Goal: Task Accomplishment & Management: Manage account settings

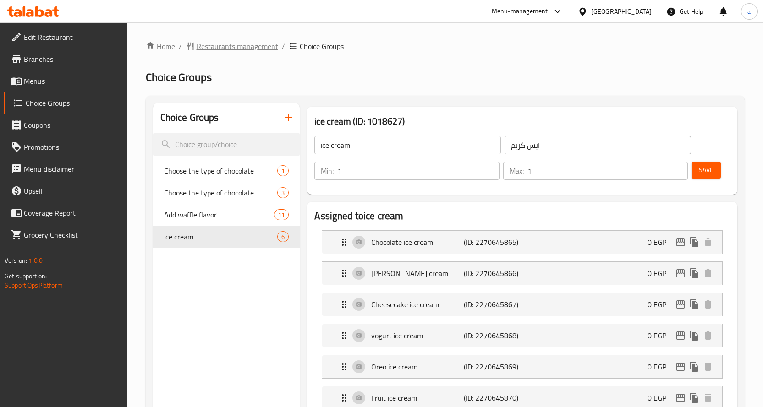
click at [210, 49] on span "Restaurants management" at bounding box center [238, 46] width 82 height 11
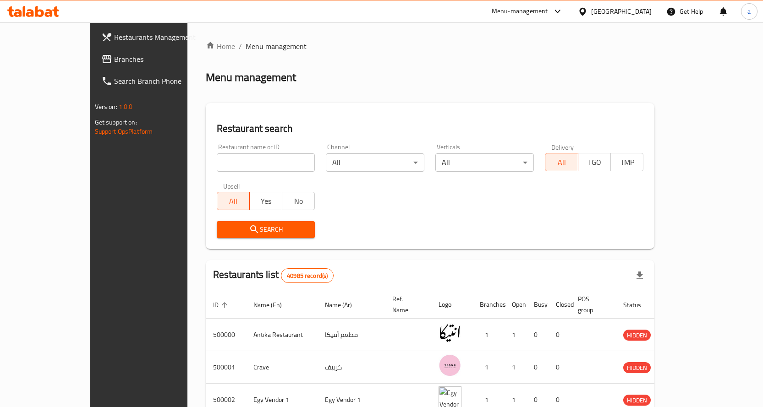
click at [114, 61] on span "Branches" at bounding box center [162, 59] width 96 height 11
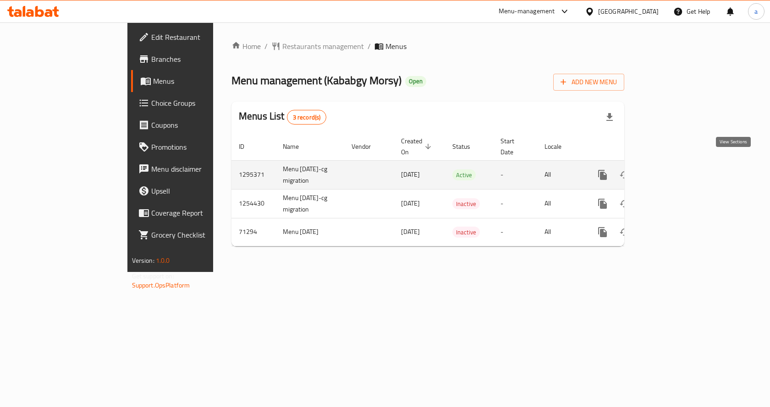
click at [674, 170] on icon "enhanced table" at bounding box center [668, 175] width 11 height 11
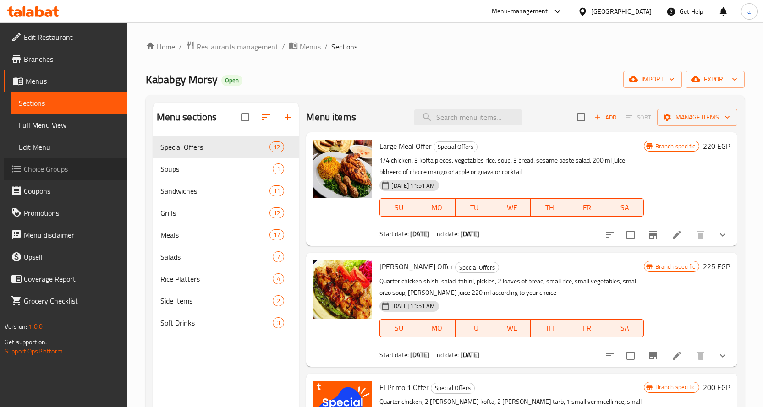
click at [52, 164] on span "Choice Groups" at bounding box center [72, 169] width 96 height 11
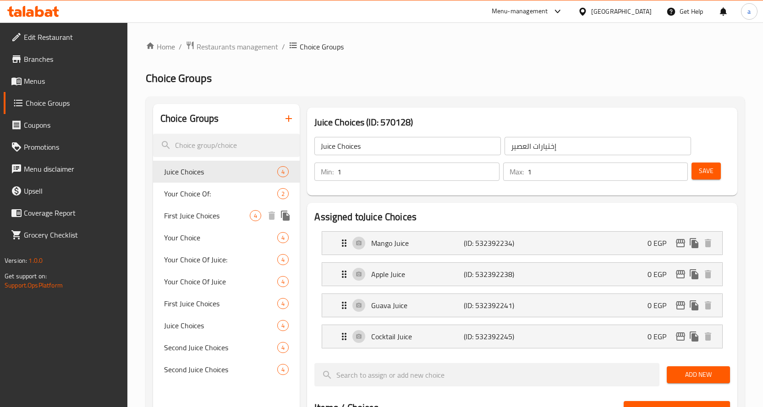
click at [200, 224] on div "First Juice Choices 4" at bounding box center [226, 216] width 147 height 22
type input "First Juice Choices"
type input "إختيارات العصير الأول"
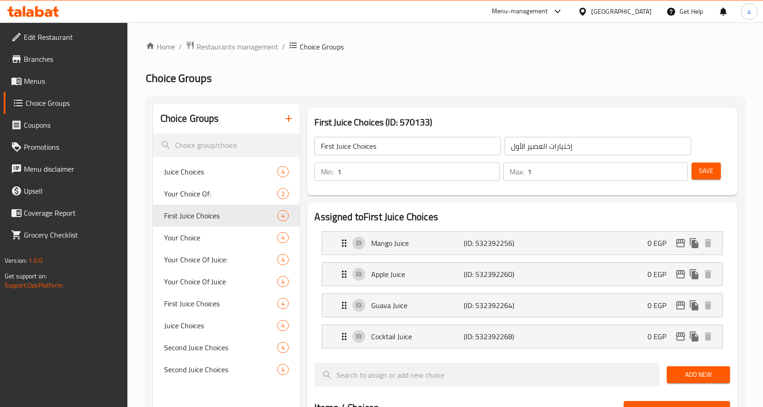
click at [454, 115] on h3 "First Juice Choices (ID: 570133)" at bounding box center [522, 122] width 416 height 15
click at [499, 83] on h2 "Choice Groups" at bounding box center [445, 78] width 599 height 15
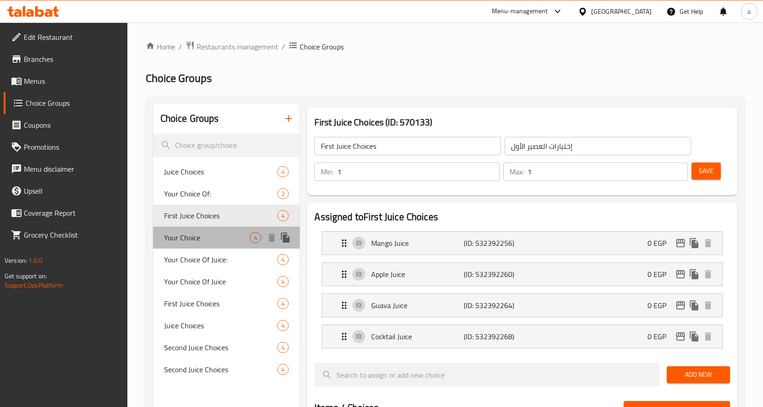
click at [213, 239] on span "Your Choice" at bounding box center [207, 237] width 86 height 11
type input "Your Choice"
type input "إختيارك"
